Goal: Task Accomplishment & Management: Complete application form

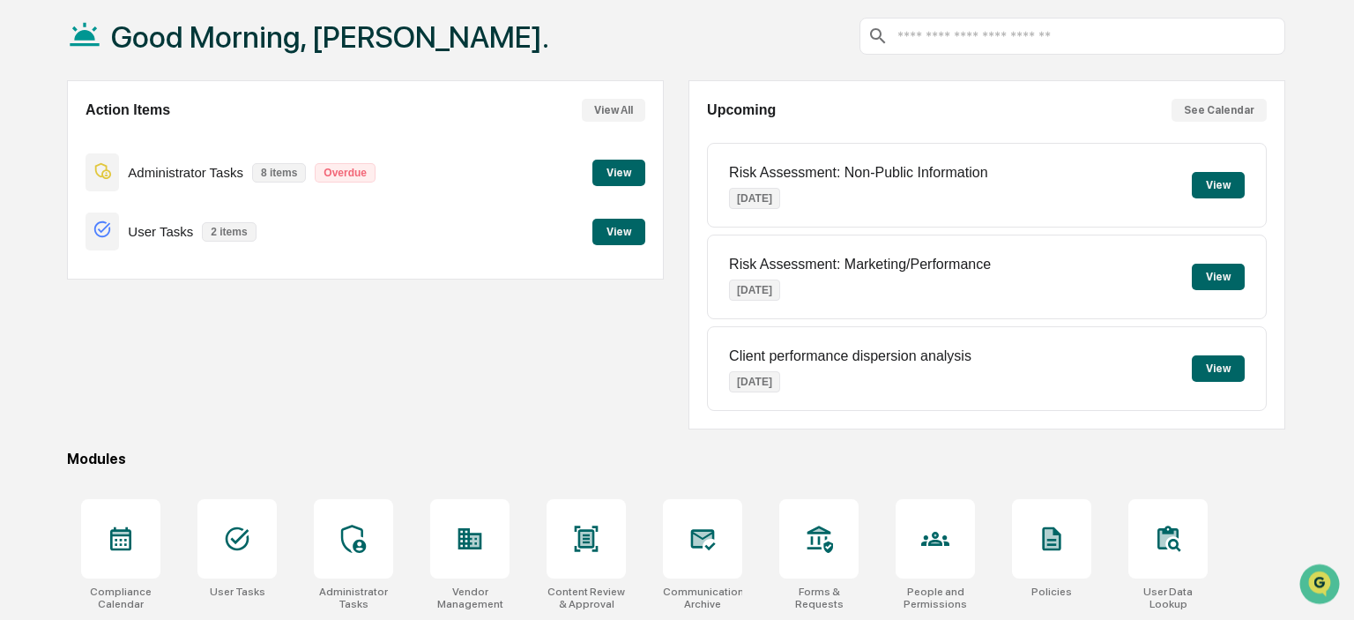
scroll to position [93, 0]
click at [618, 167] on button "View" at bounding box center [618, 172] width 53 height 26
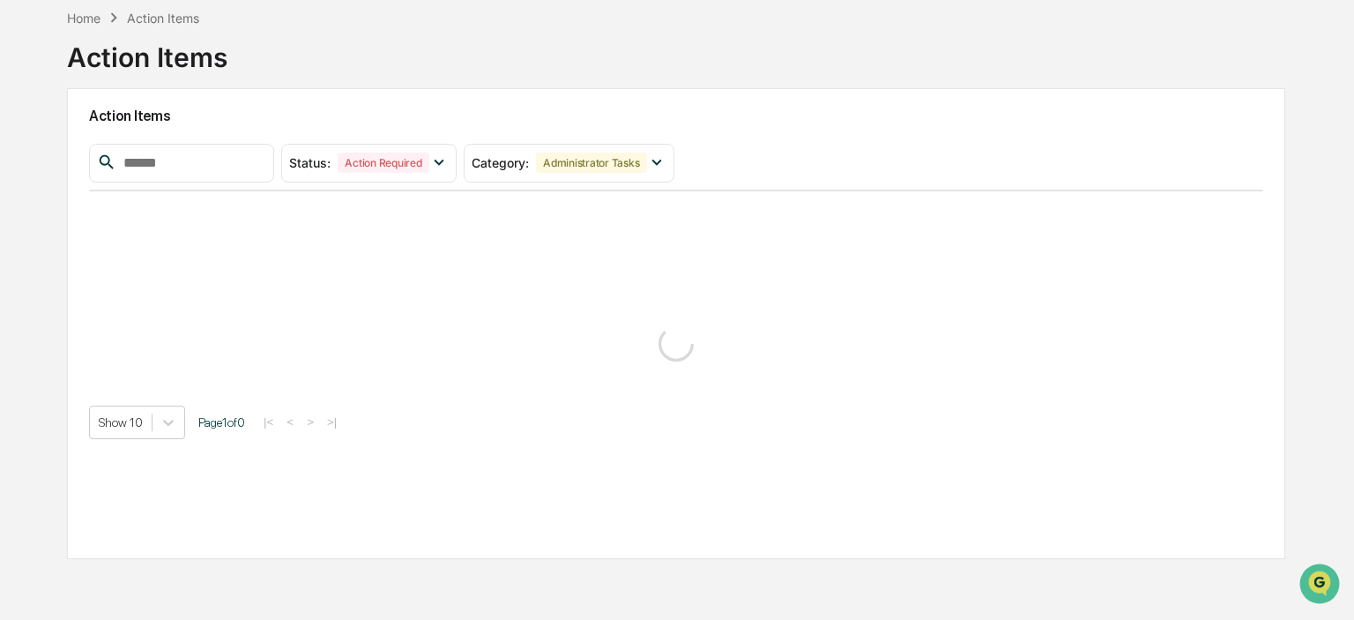
scroll to position [84, 0]
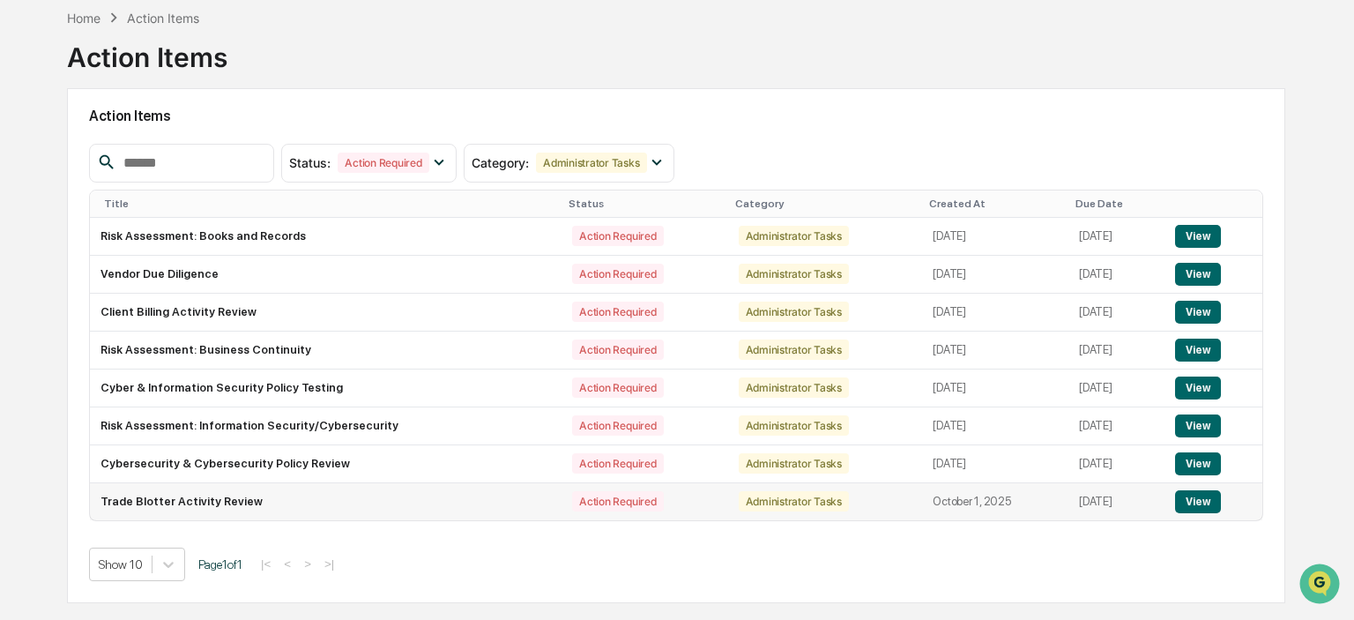
click at [1198, 499] on button "View" at bounding box center [1197, 501] width 45 height 23
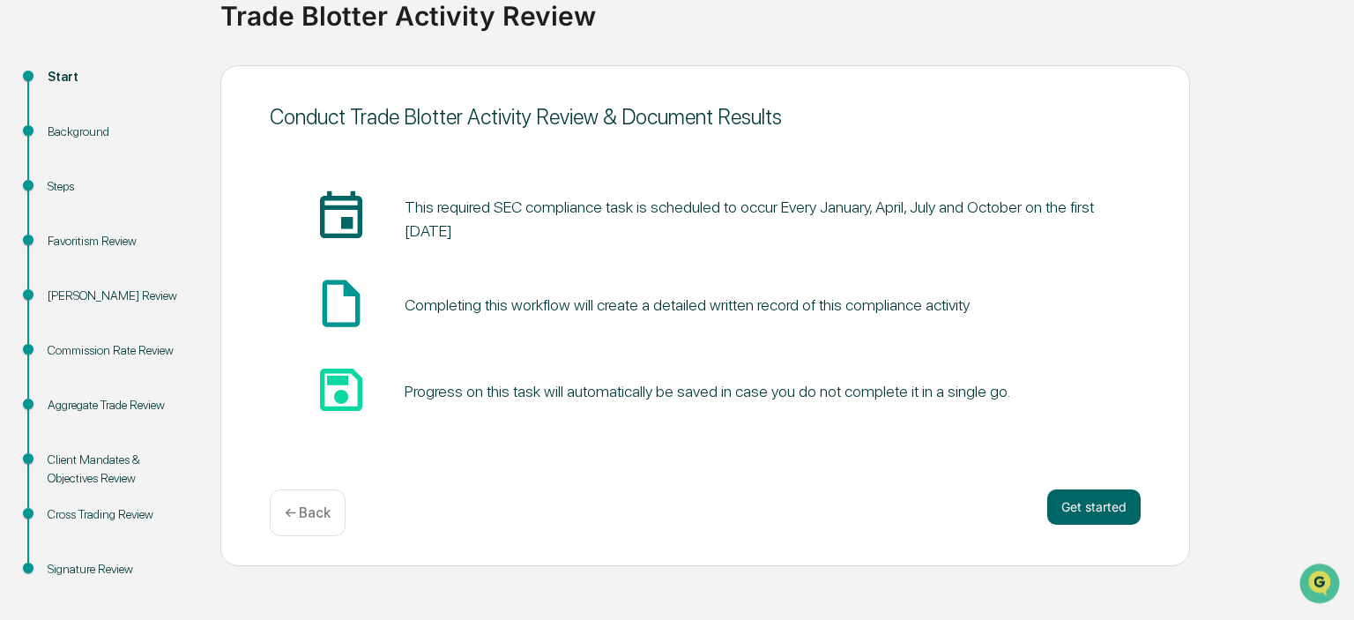
scroll to position [155, 0]
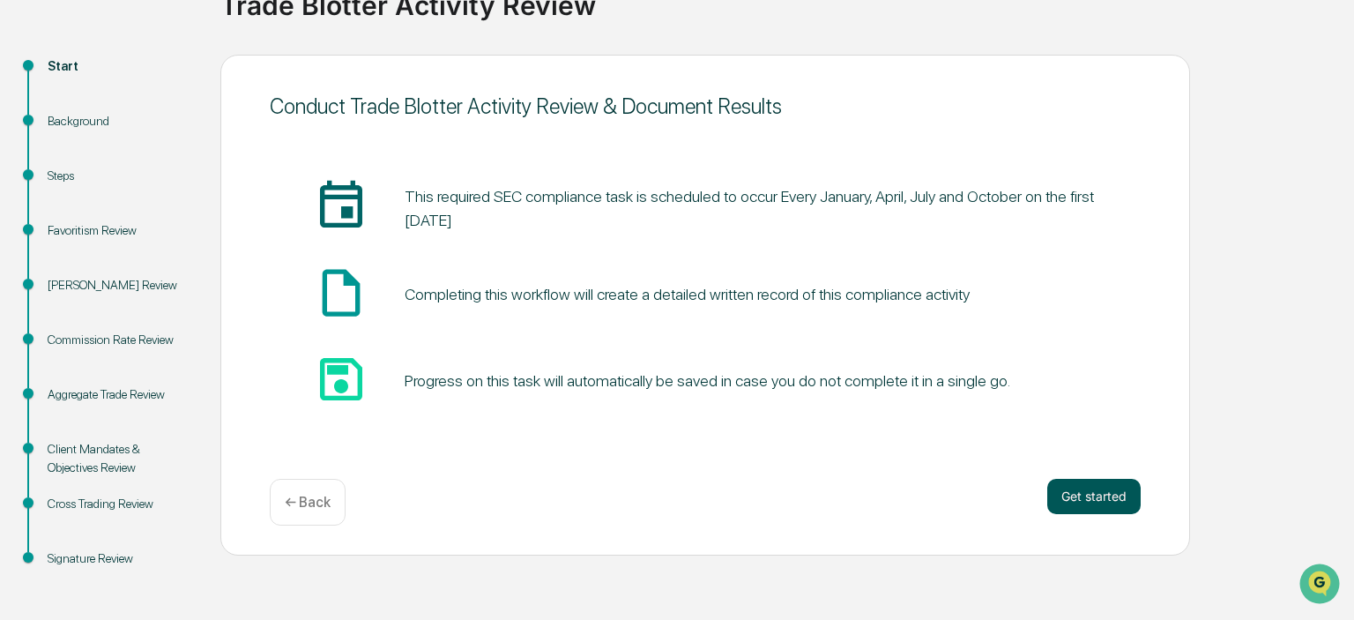
click at [1106, 488] on button "Get started" at bounding box center [1093, 496] width 93 height 35
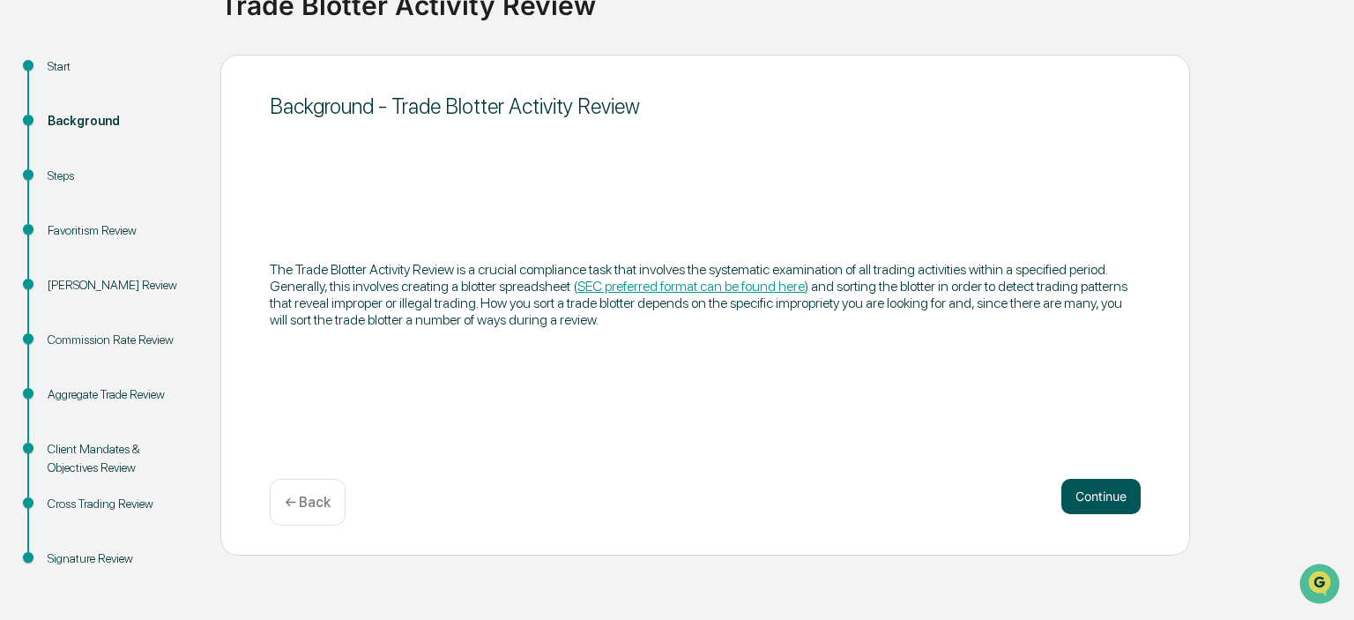
click at [1099, 492] on button "Continue" at bounding box center [1101, 496] width 79 height 35
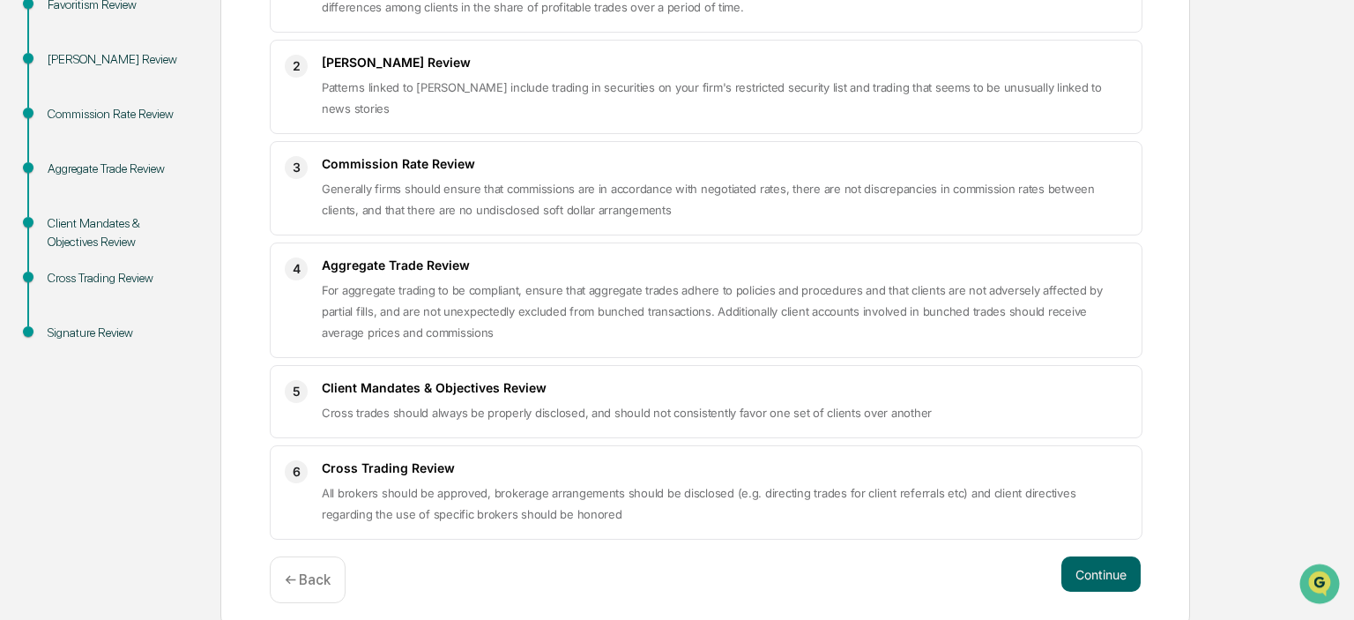
scroll to position [391, 0]
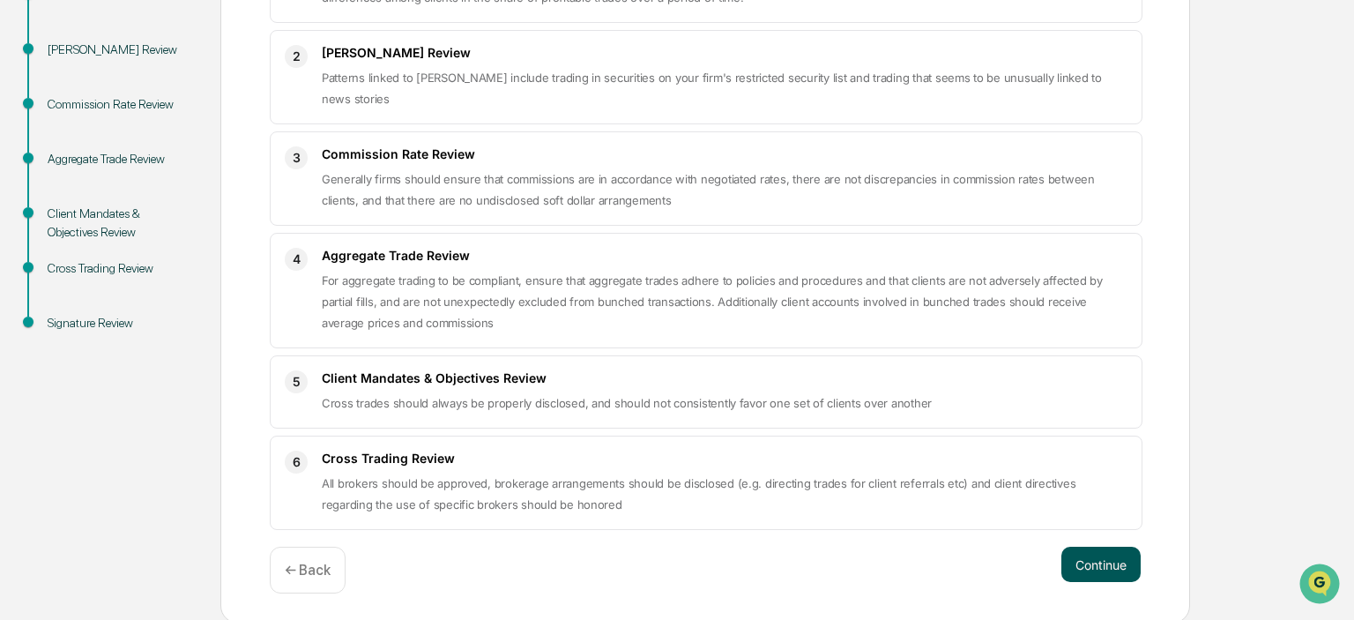
click at [1106, 551] on button "Continue" at bounding box center [1101, 564] width 79 height 35
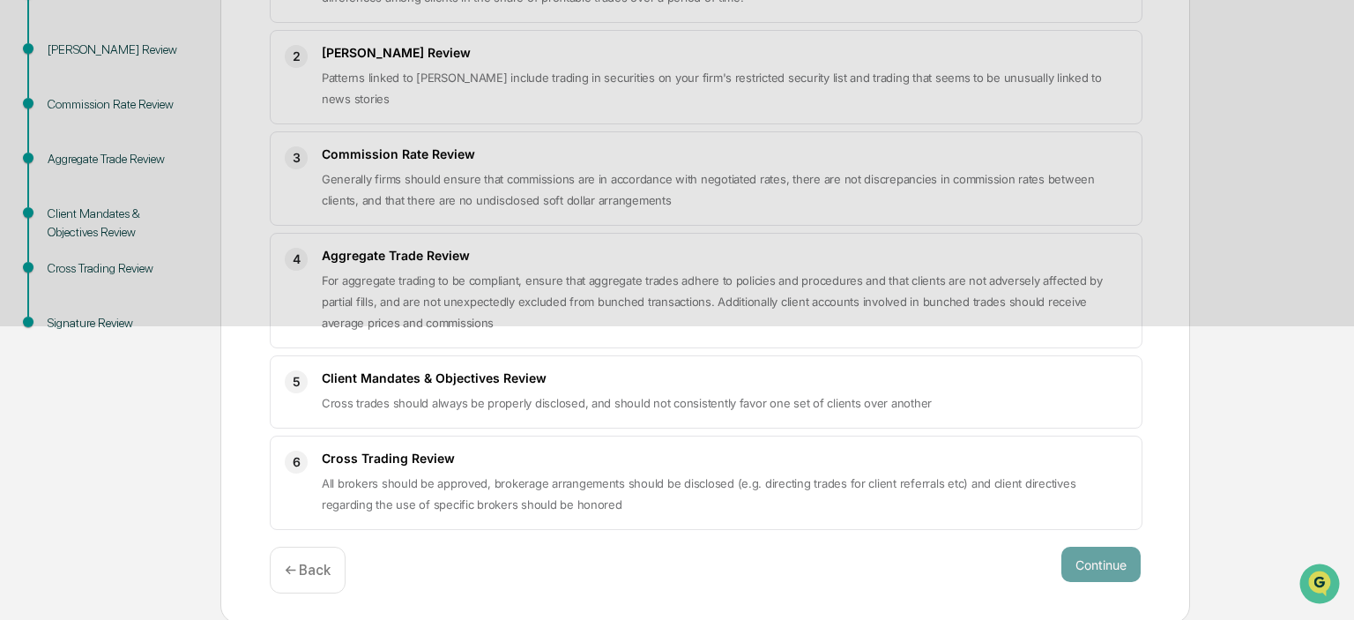
scroll to position [155, 0]
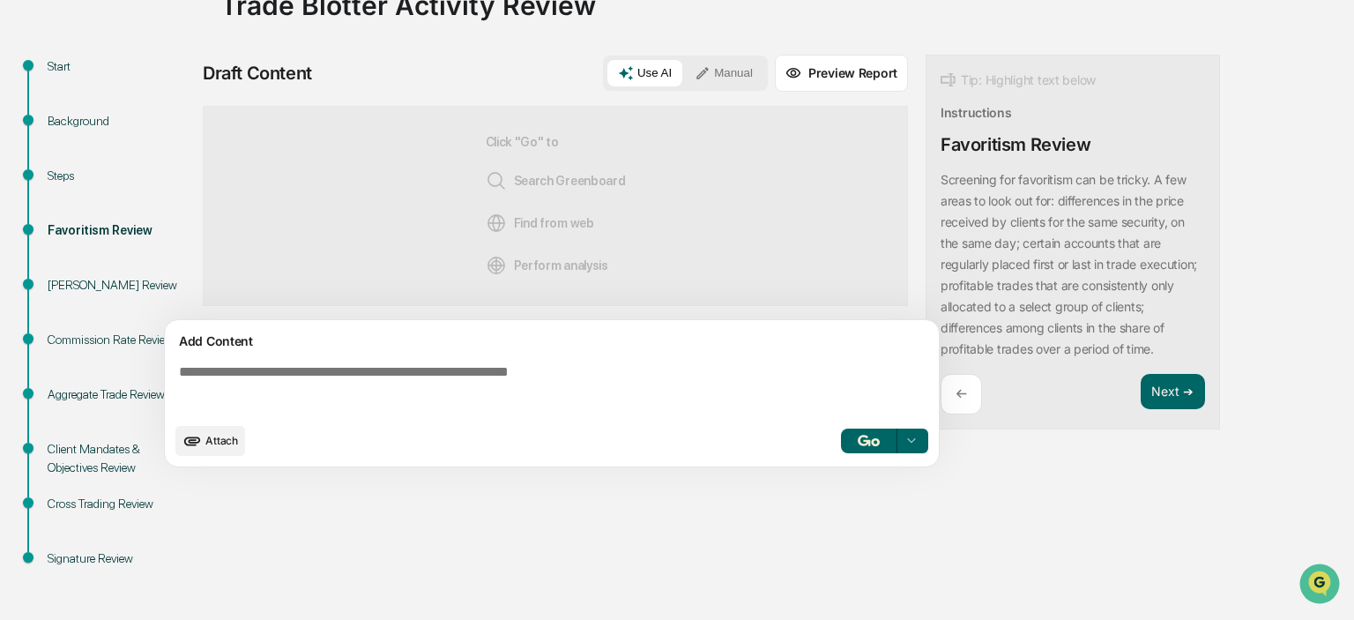
click at [718, 58] on div "Use AI Manual" at bounding box center [685, 73] width 165 height 35
click at [719, 69] on button "Manual" at bounding box center [723, 73] width 79 height 26
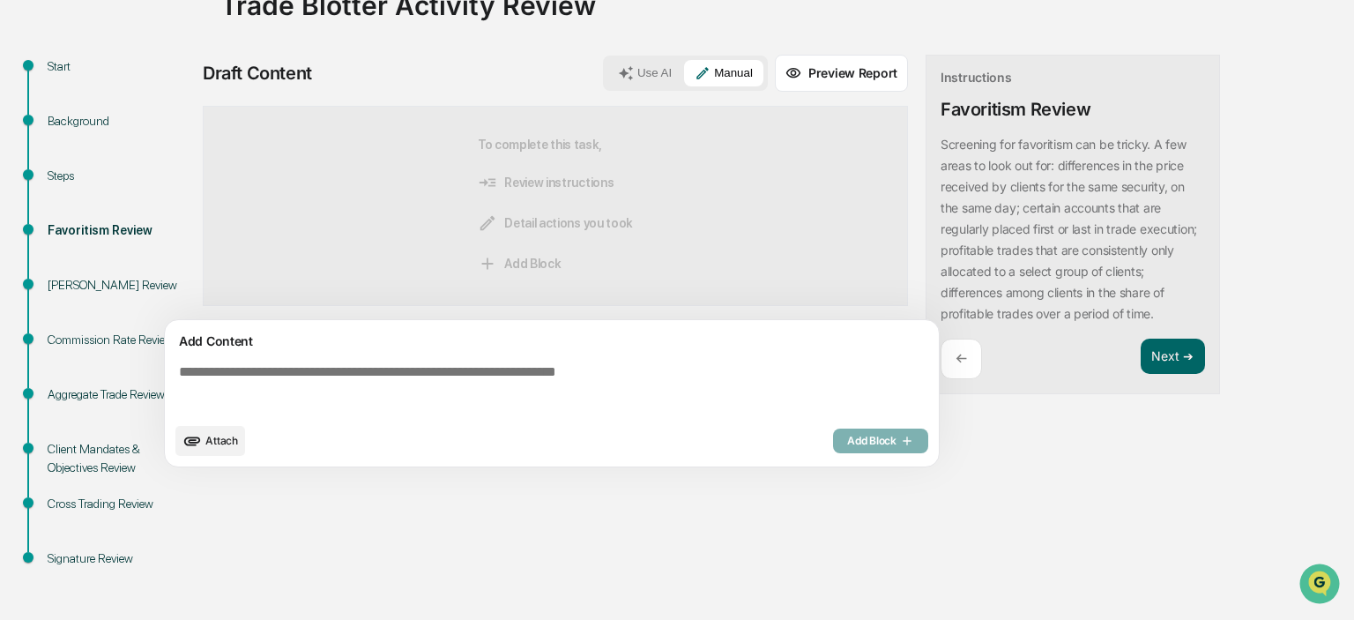
click at [450, 376] on textarea at bounding box center [555, 388] width 767 height 63
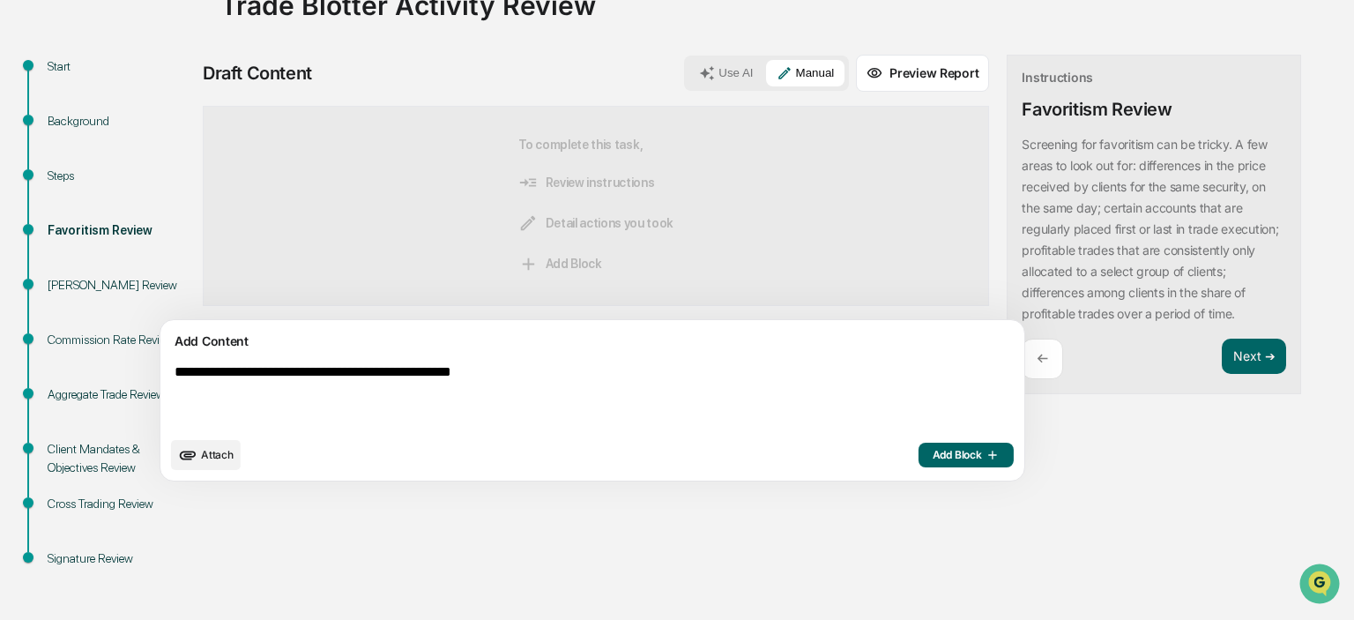
type textarea "**********"
click at [919, 464] on button "Add Block" at bounding box center [966, 455] width 95 height 25
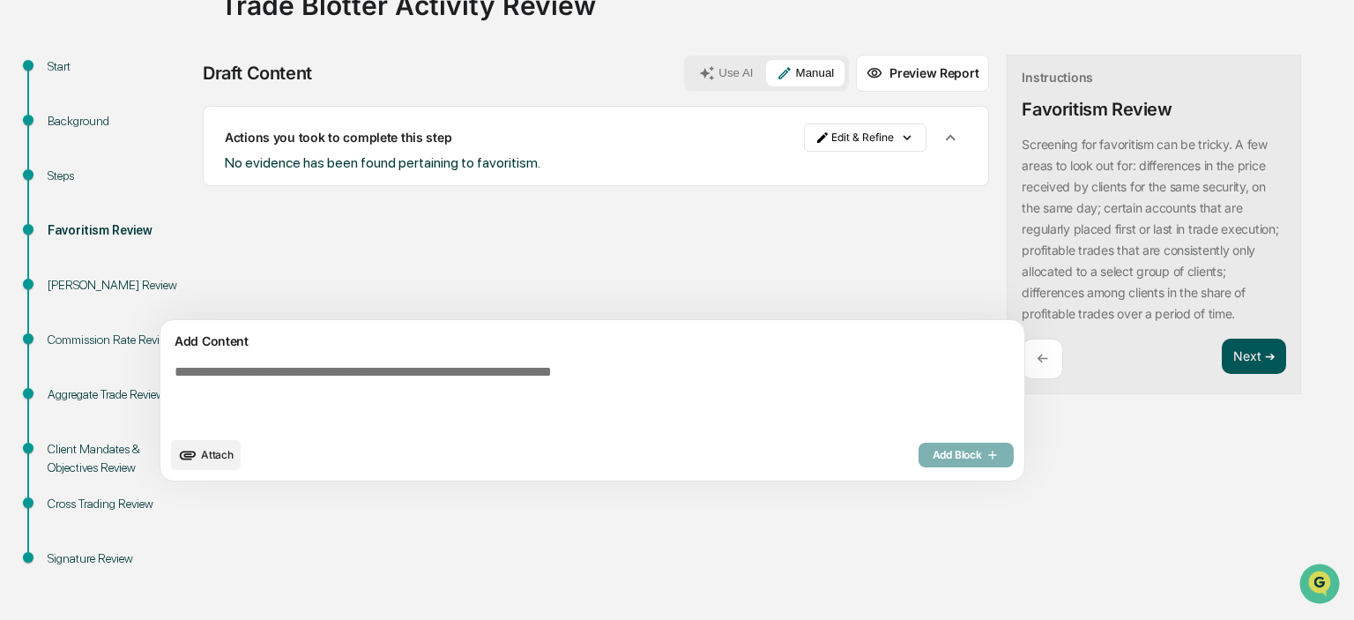
click at [1222, 375] on button "Next ➔" at bounding box center [1254, 357] width 64 height 36
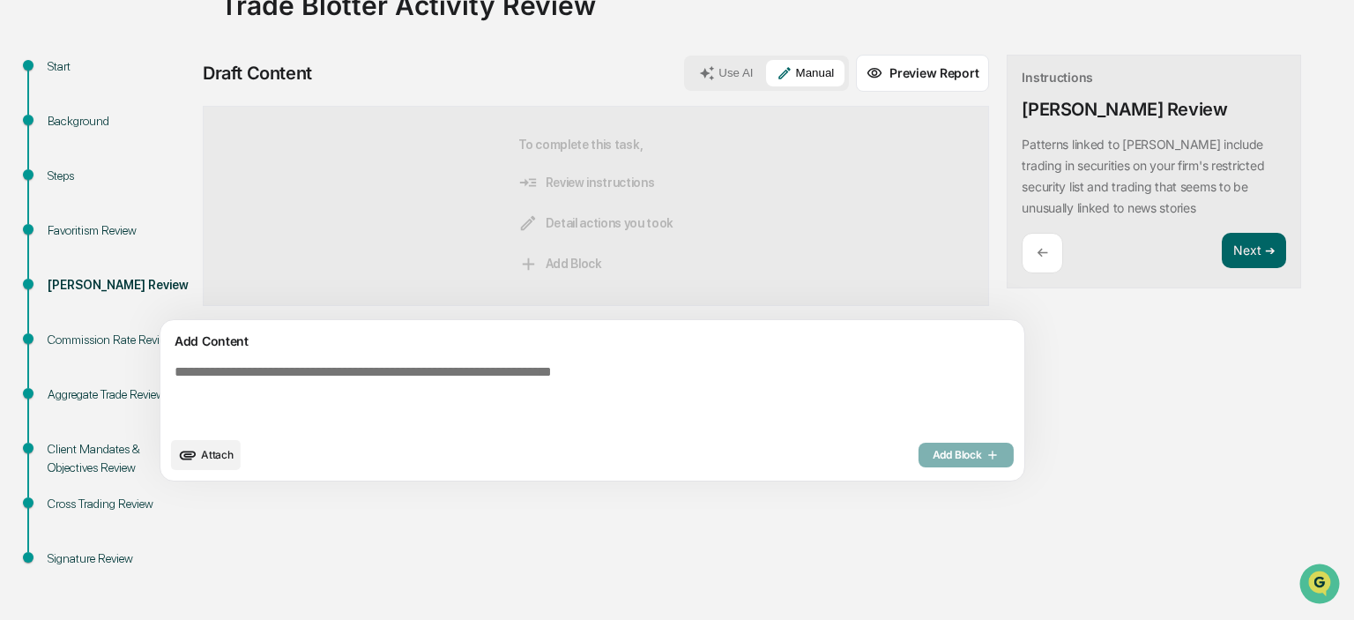
click at [375, 369] on textarea at bounding box center [551, 396] width 767 height 78
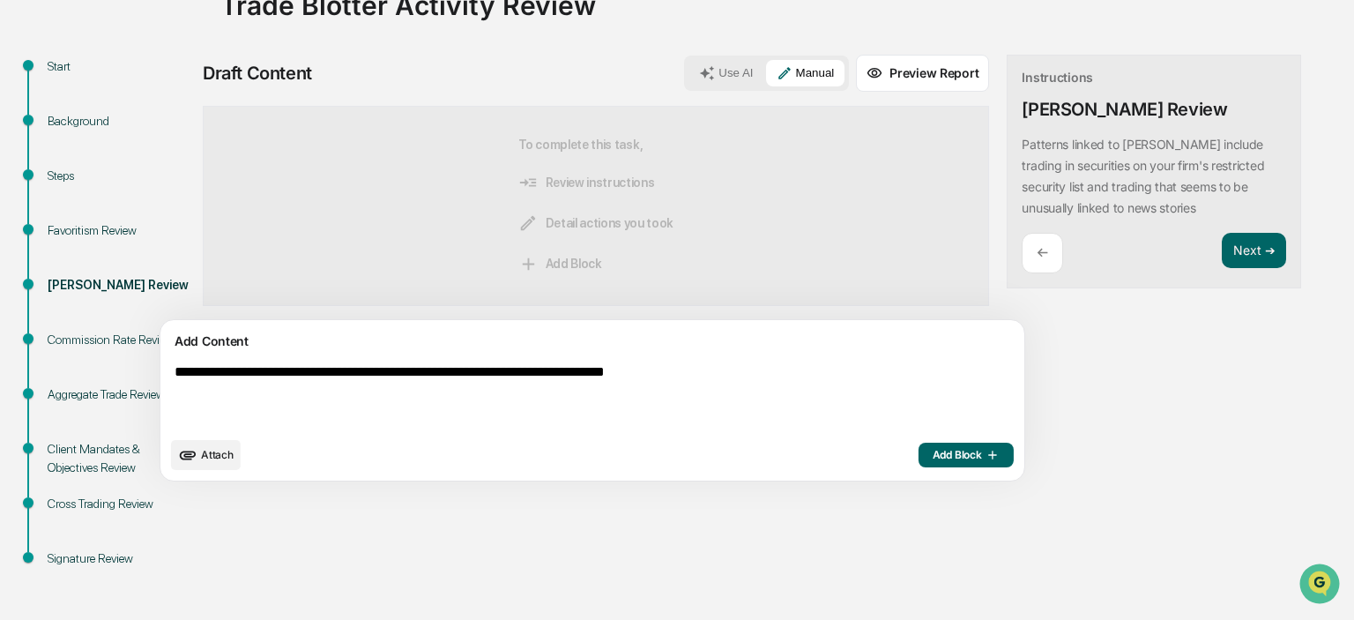
type textarea "**********"
click at [919, 449] on button "Add Block" at bounding box center [966, 455] width 95 height 25
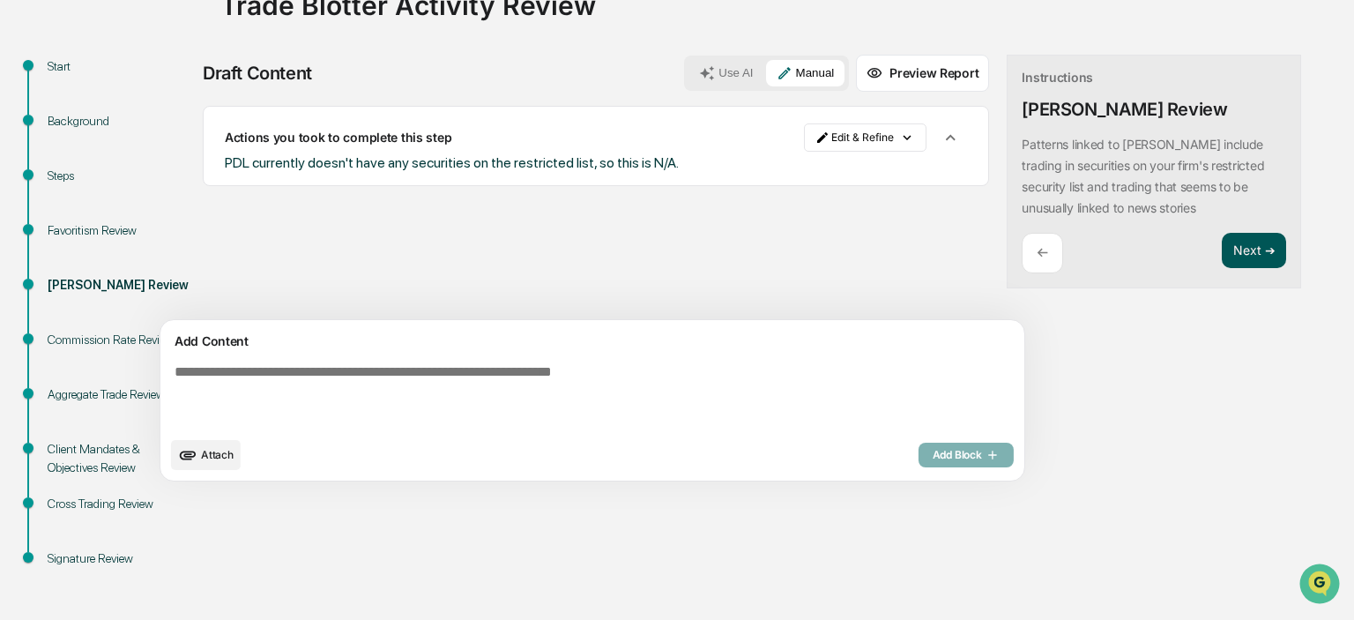
click at [1222, 244] on button "Next ➔" at bounding box center [1254, 251] width 64 height 36
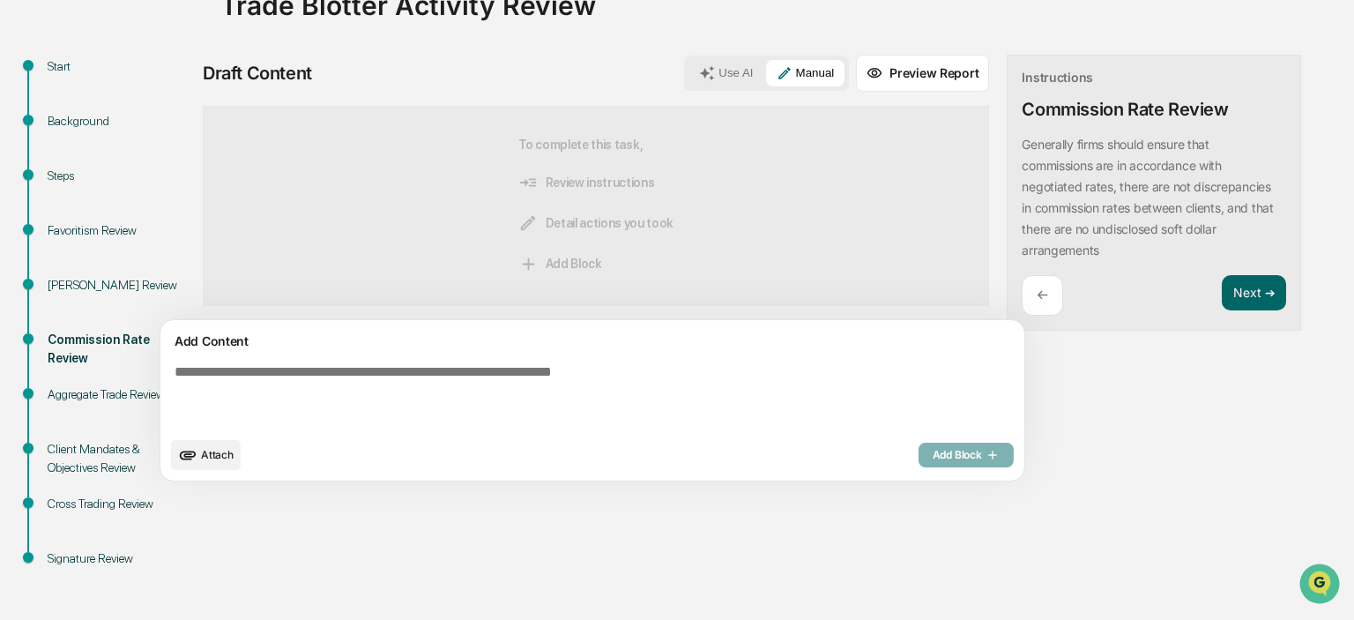
click at [555, 399] on textarea at bounding box center [551, 396] width 767 height 78
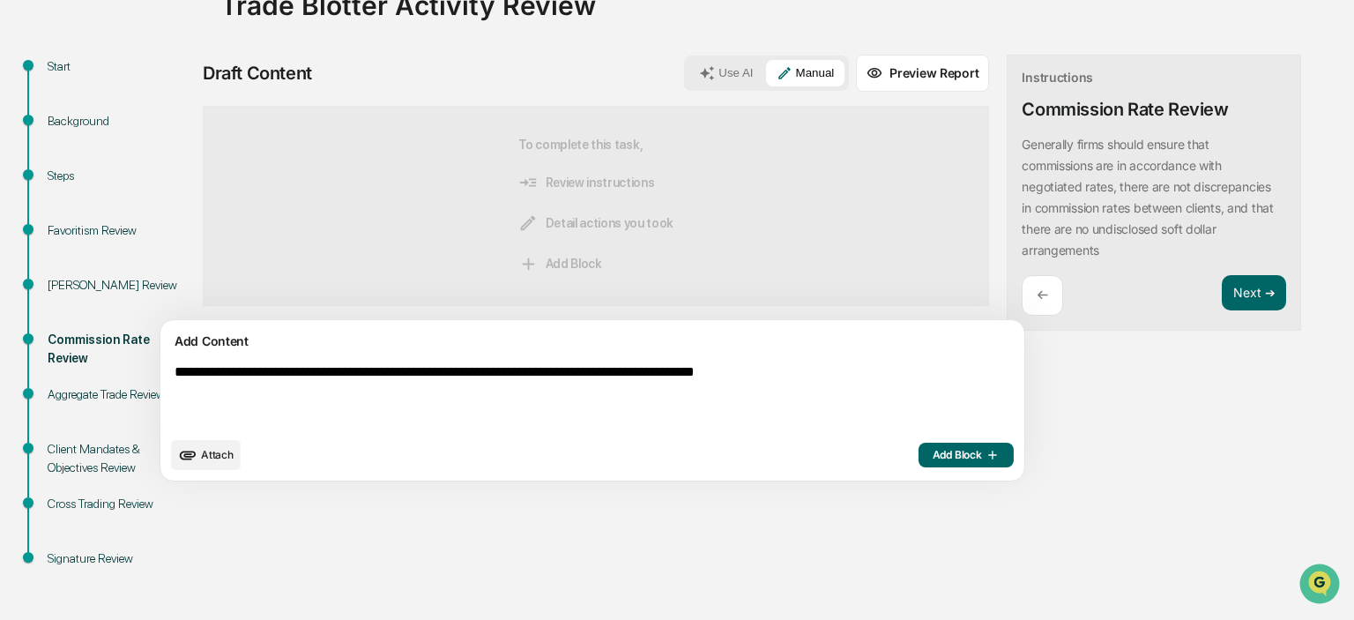
type textarea "**********"
click at [919, 457] on button "Add Block" at bounding box center [966, 455] width 95 height 25
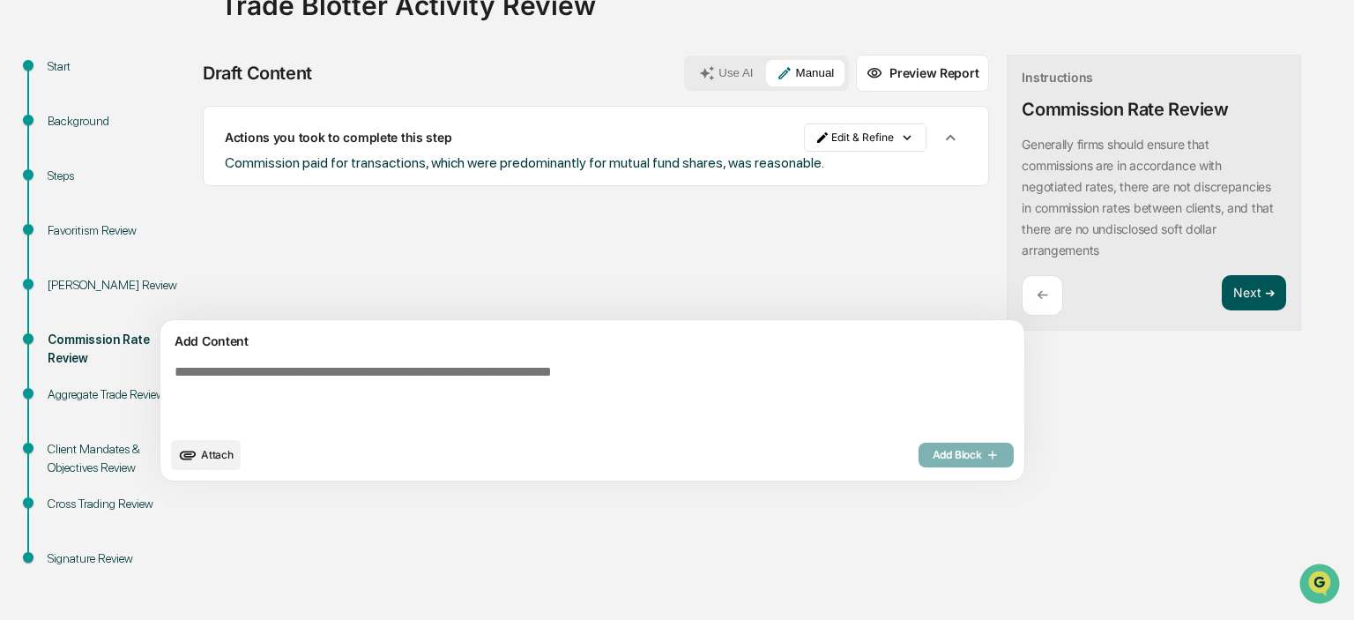
click at [1222, 290] on button "Next ➔" at bounding box center [1254, 293] width 64 height 36
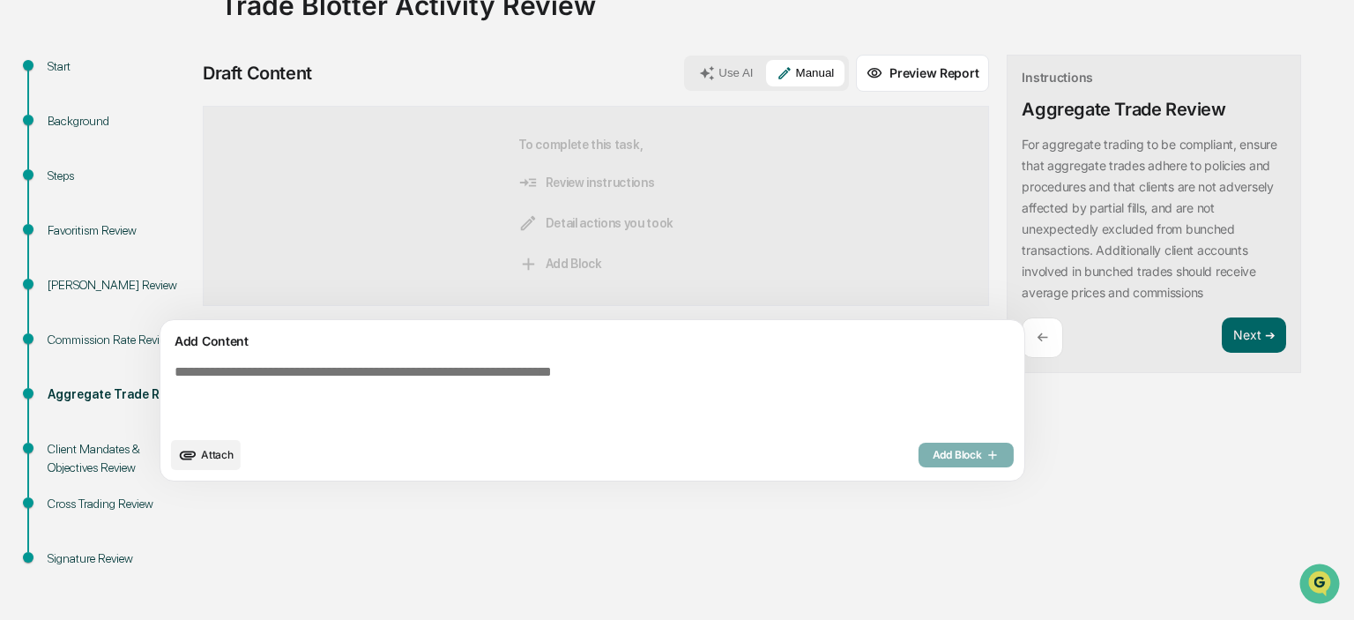
click at [601, 388] on textarea at bounding box center [551, 396] width 767 height 78
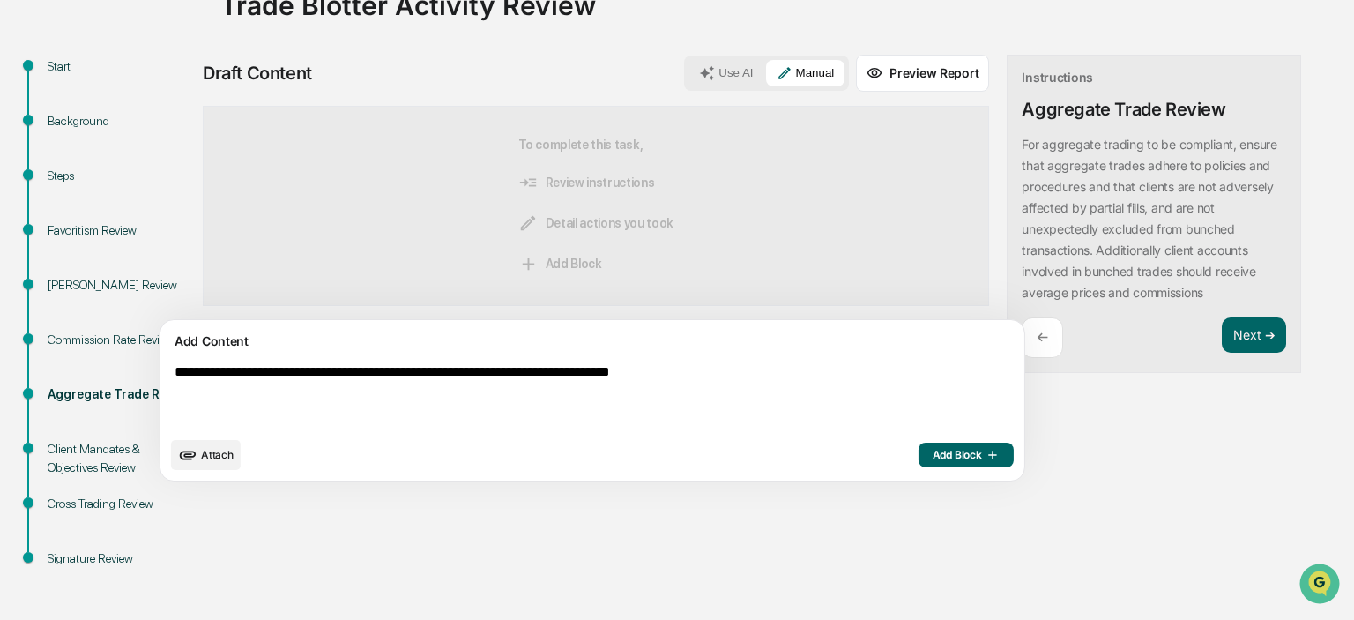
type textarea "**********"
click at [933, 462] on span "Add Block" at bounding box center [966, 455] width 67 height 14
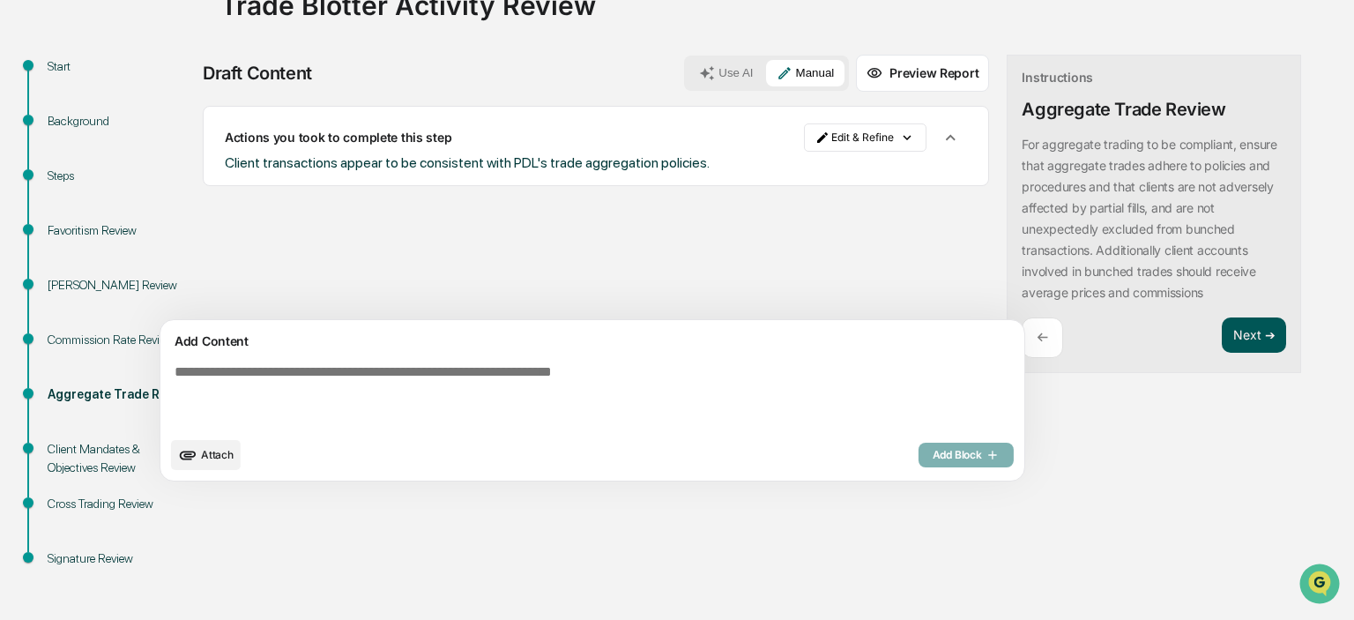
click at [1222, 339] on button "Next ➔" at bounding box center [1254, 335] width 64 height 36
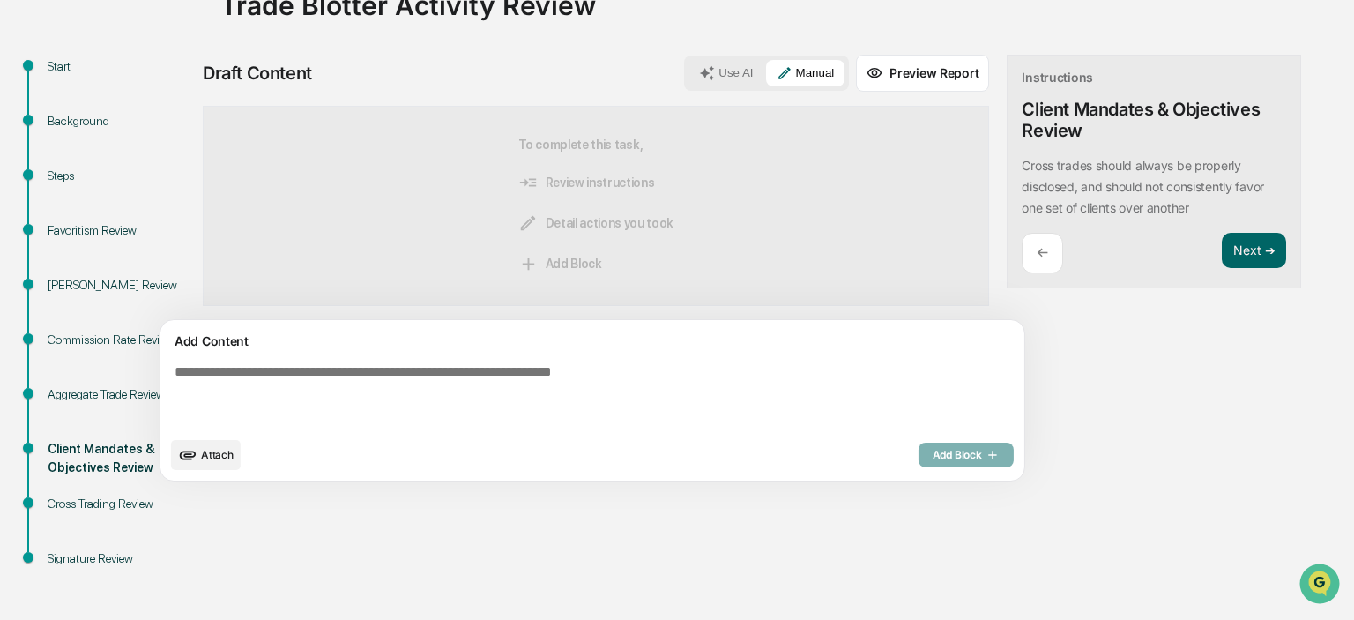
click at [281, 393] on textarea at bounding box center [551, 396] width 767 height 78
type textarea "*"
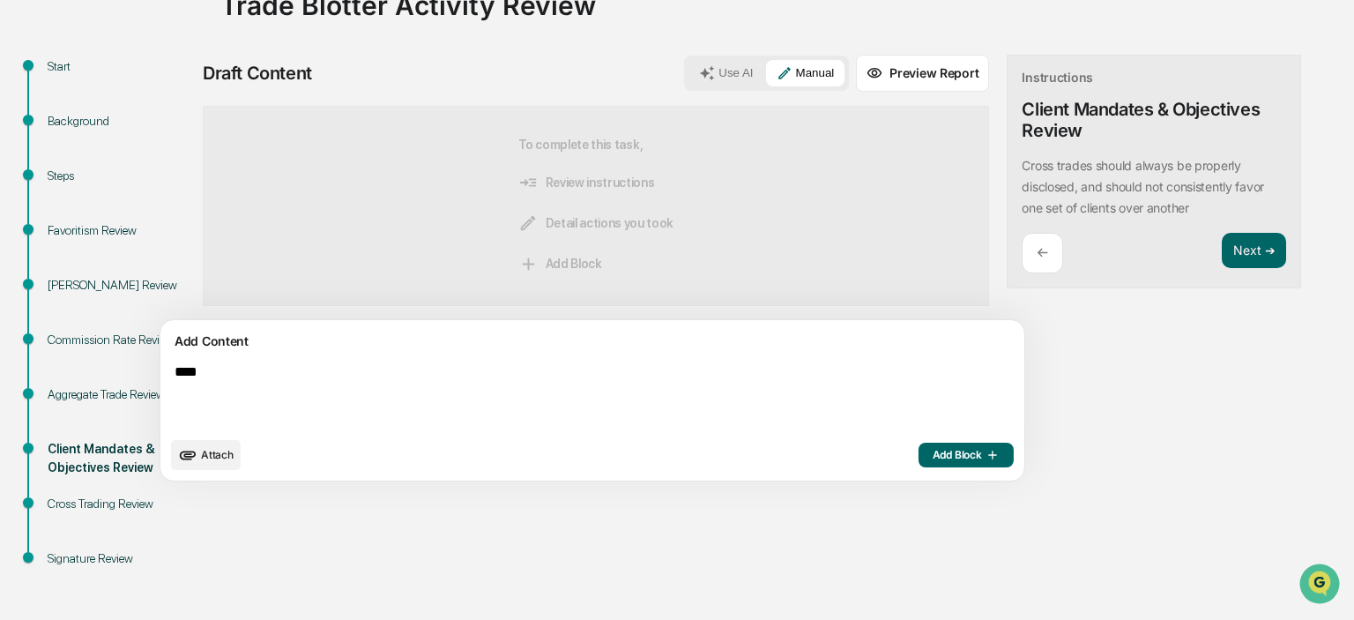
type textarea "****"
click at [933, 450] on span "Add Block" at bounding box center [966, 455] width 67 height 14
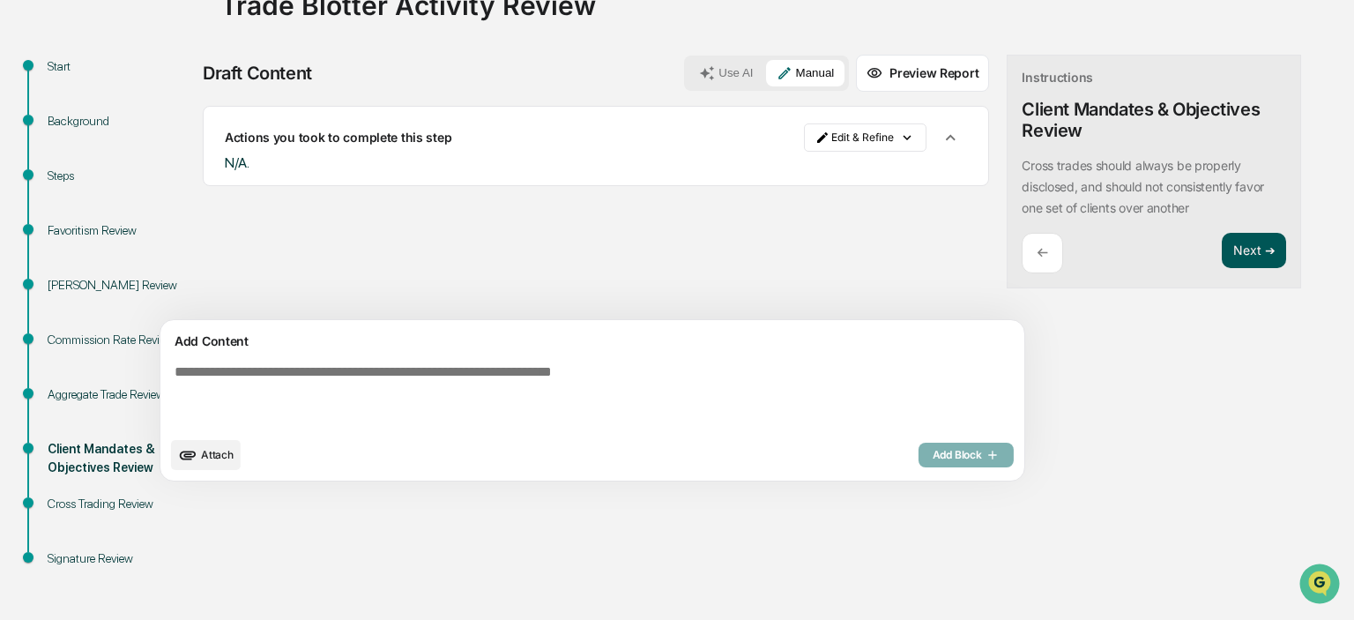
click at [1222, 251] on button "Next ➔" at bounding box center [1254, 251] width 64 height 36
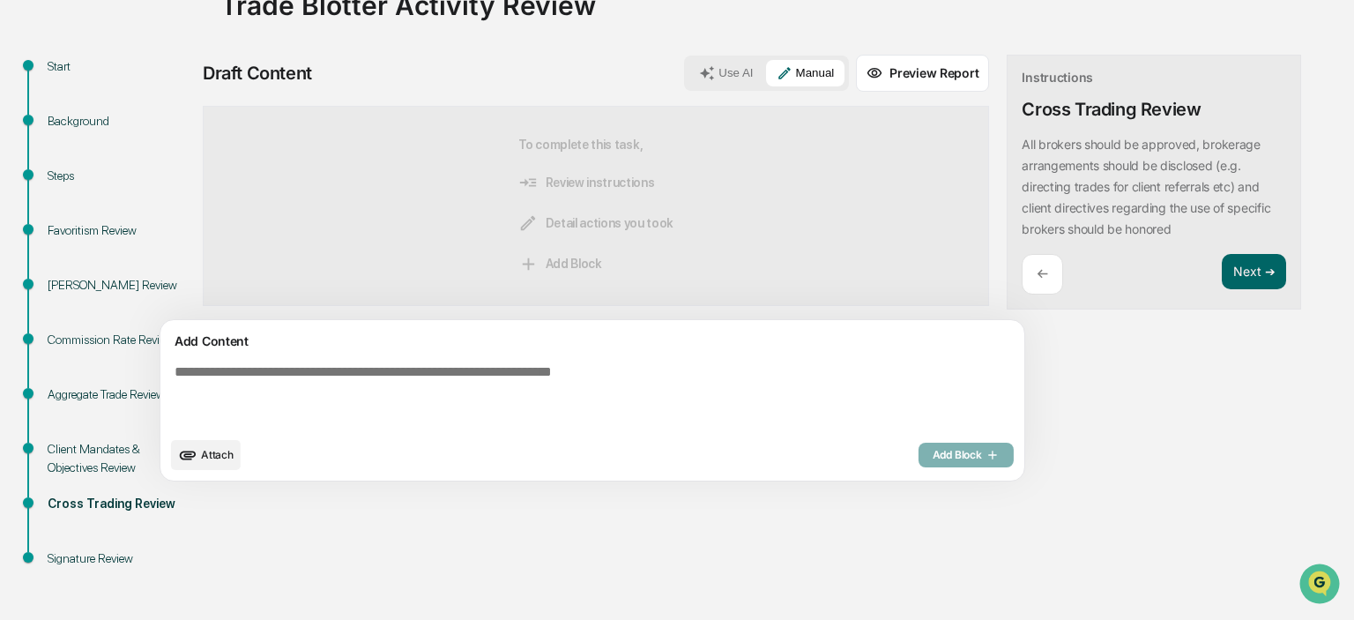
click at [367, 382] on textarea at bounding box center [551, 396] width 767 height 78
click at [61, 447] on div "Client Mandates & Objectives Review" at bounding box center [120, 458] width 145 height 37
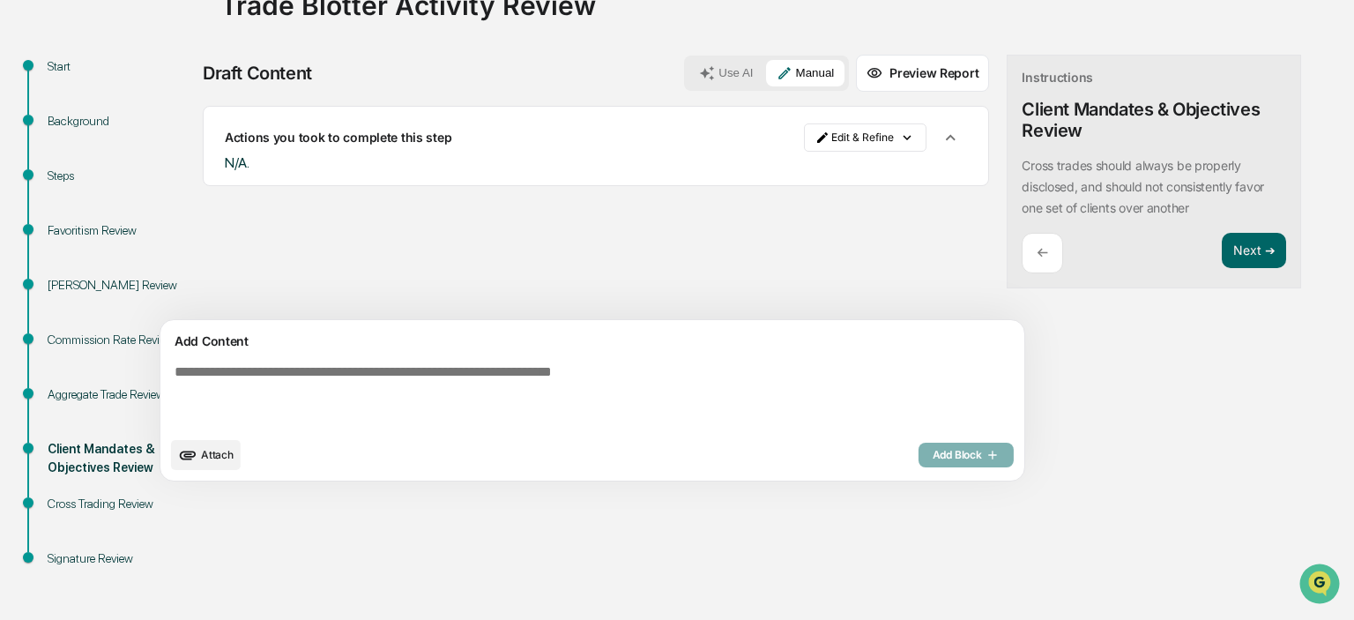
click at [70, 495] on div "Cross Trading Review" at bounding box center [120, 504] width 145 height 19
click at [1222, 242] on button "Next ➔" at bounding box center [1254, 251] width 64 height 36
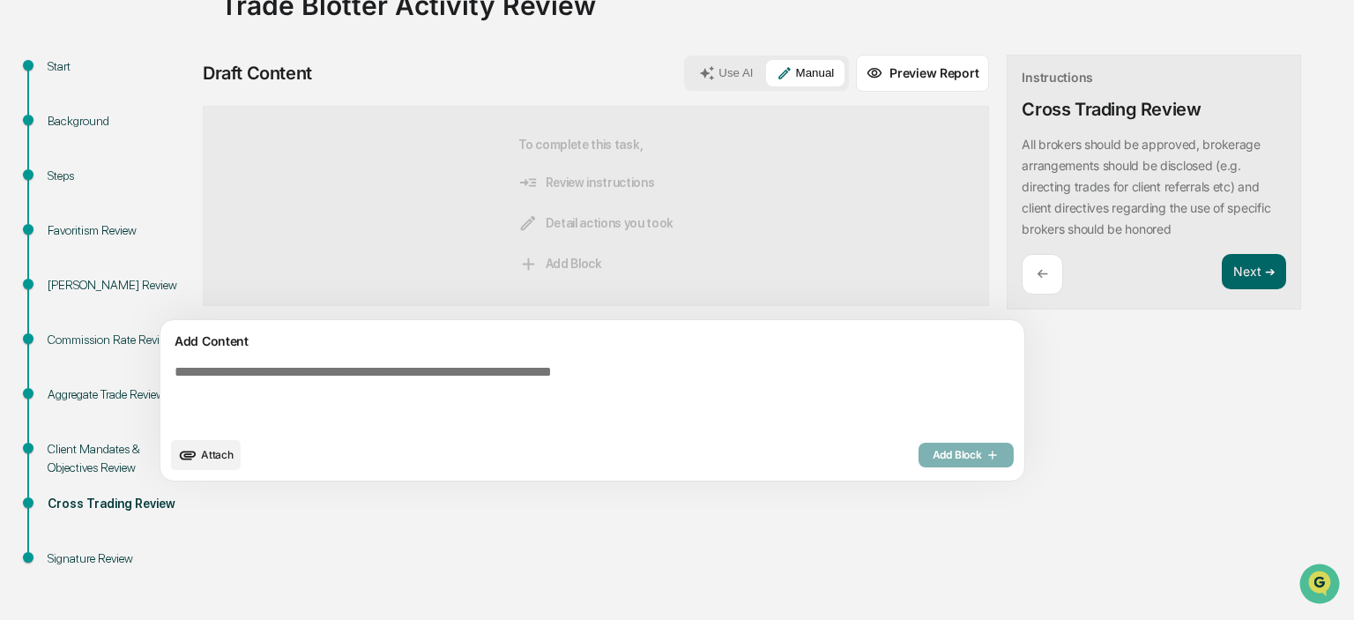
click at [387, 465] on div "Attach Add Block" at bounding box center [592, 455] width 843 height 30
click at [387, 413] on textarea at bounding box center [551, 396] width 767 height 78
click at [88, 446] on div "Client Mandates & Objectives Review" at bounding box center [120, 458] width 145 height 37
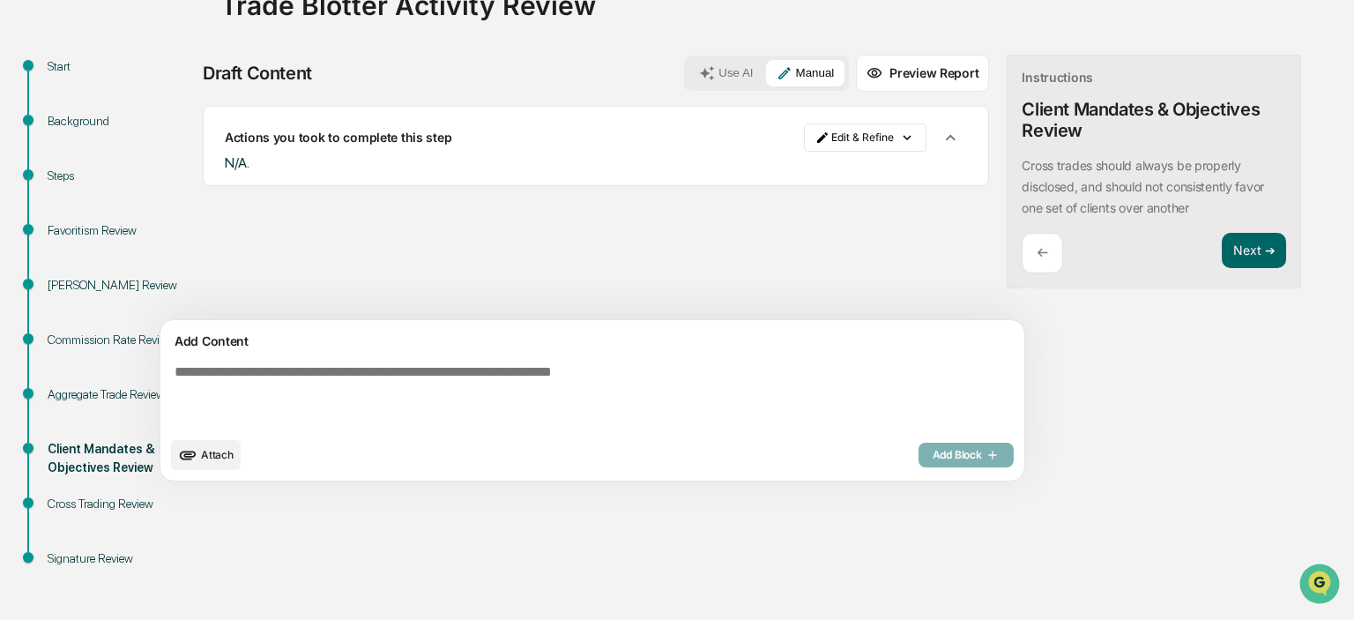
click at [85, 503] on div "Cross Trading Review" at bounding box center [120, 504] width 145 height 19
click at [1222, 250] on button "Next ➔" at bounding box center [1254, 251] width 64 height 36
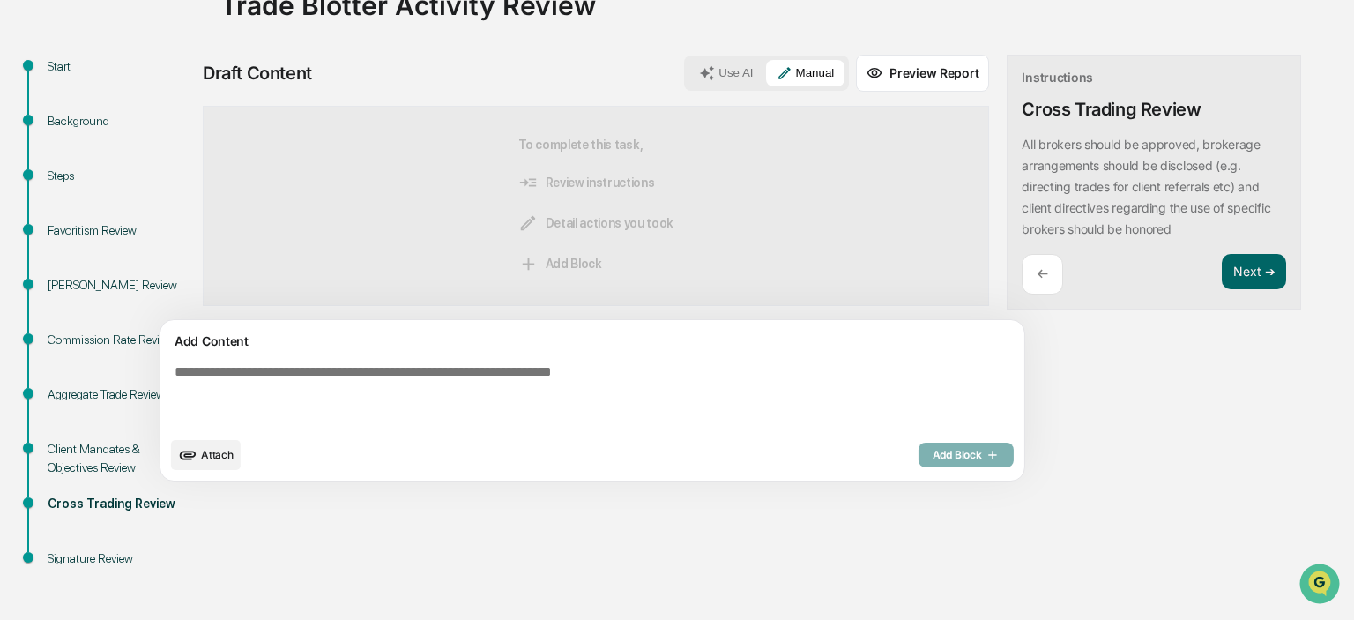
click at [503, 403] on textarea at bounding box center [551, 396] width 767 height 78
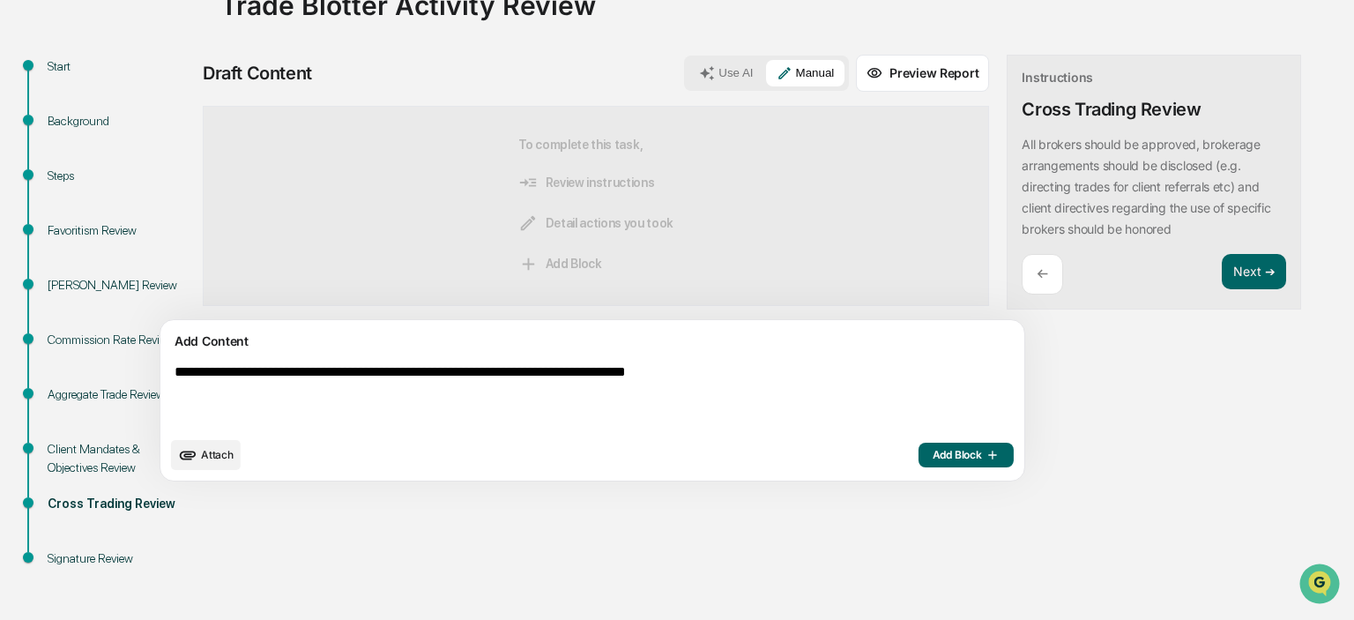
type textarea "**********"
click at [933, 457] on span "Add Block" at bounding box center [966, 455] width 67 height 14
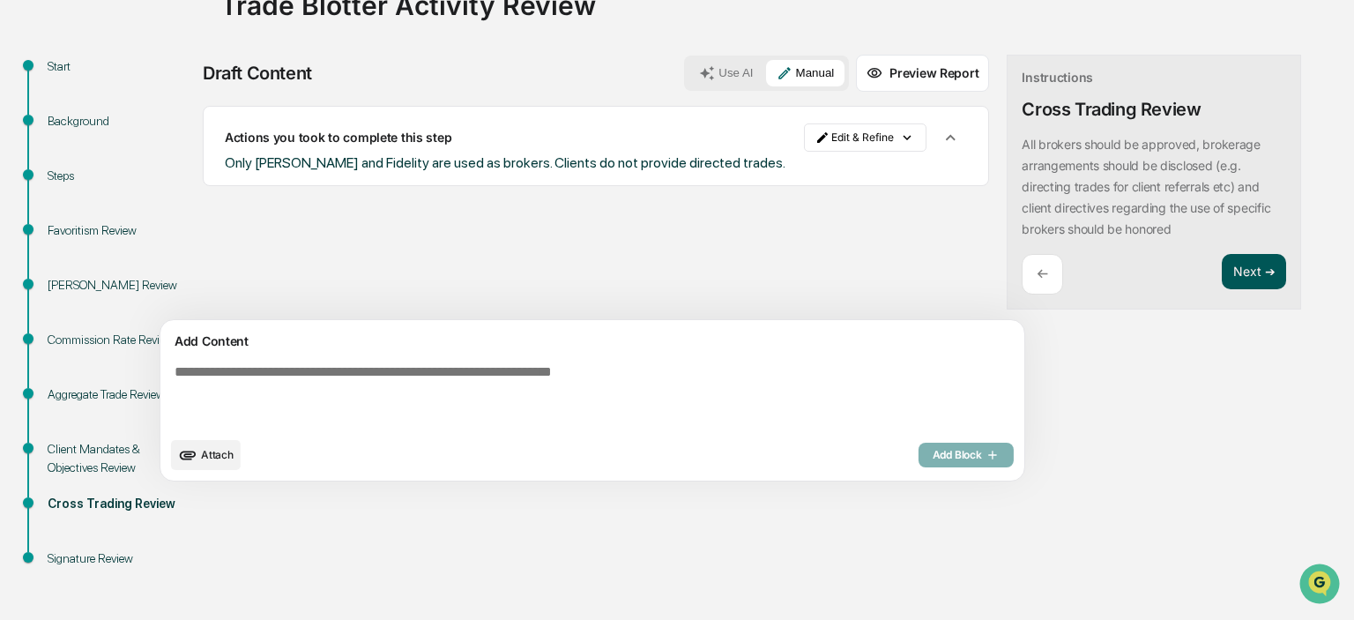
click at [1222, 263] on button "Next ➔" at bounding box center [1254, 272] width 64 height 36
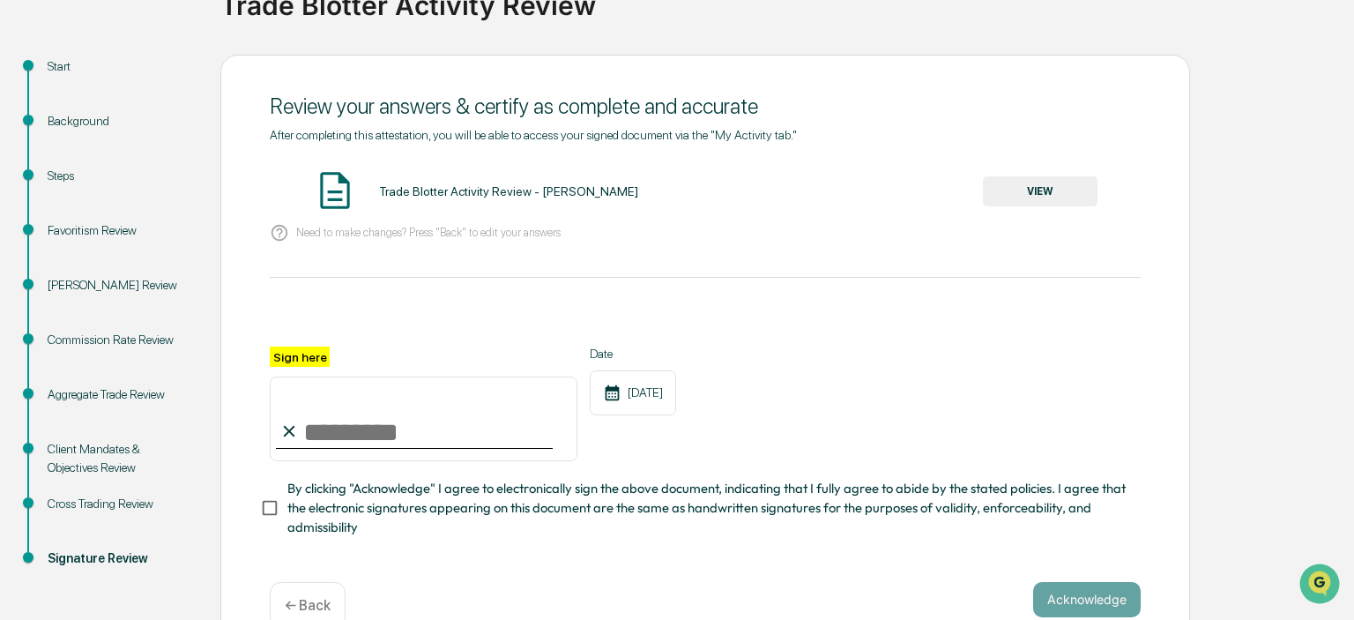
click at [1039, 182] on button "VIEW" at bounding box center [1040, 191] width 115 height 30
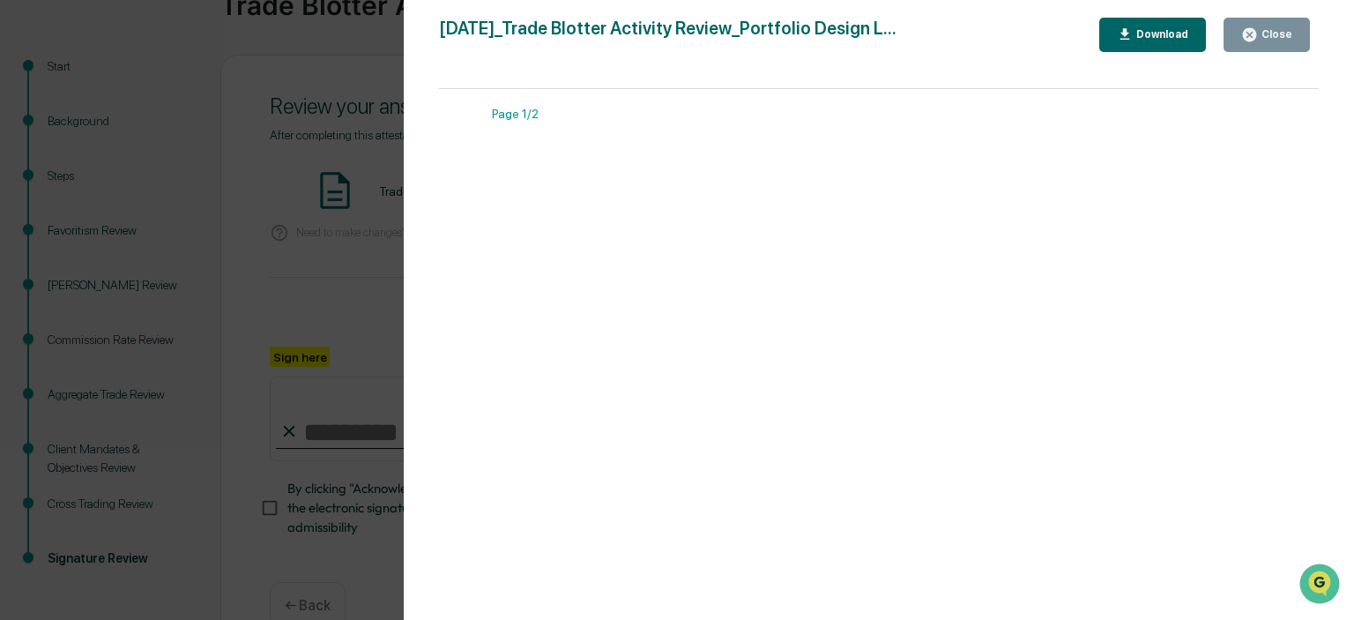
click at [1282, 39] on div "Close" at bounding box center [1275, 34] width 34 height 12
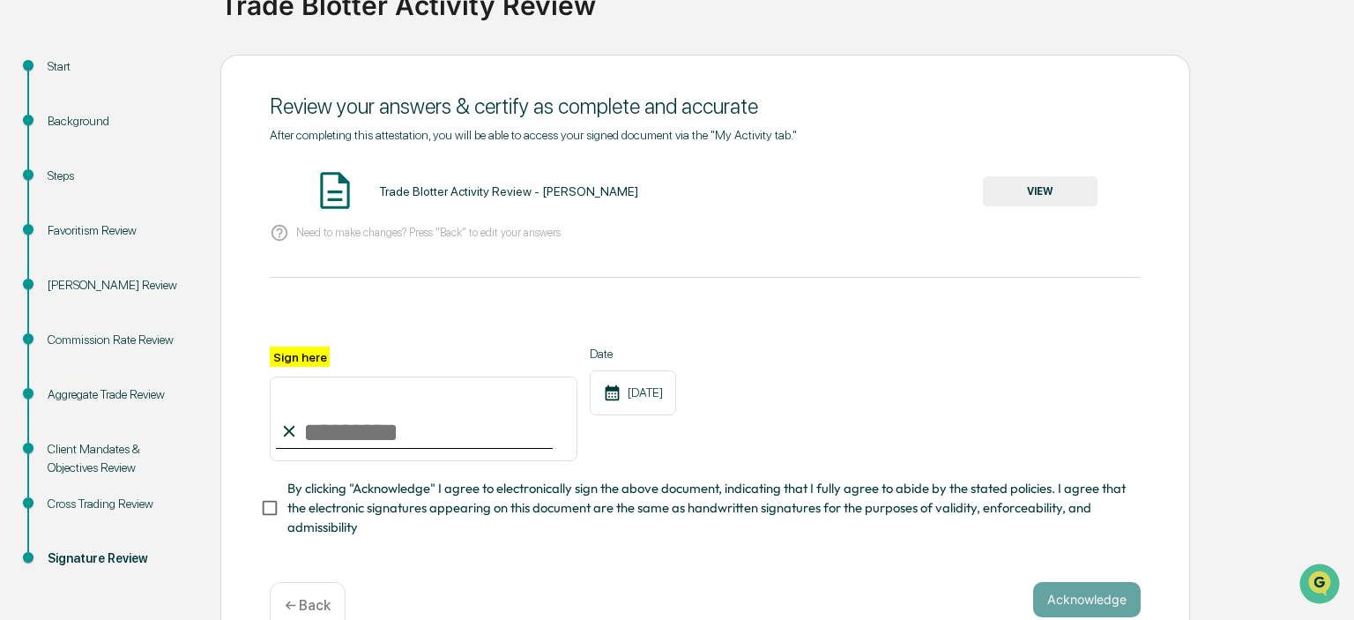
click at [382, 450] on input "Sign here" at bounding box center [424, 418] width 308 height 85
type input "**********"
click at [1084, 592] on button "Acknowledge" at bounding box center [1087, 599] width 108 height 35
